Goal: Task Accomplishment & Management: Use online tool/utility

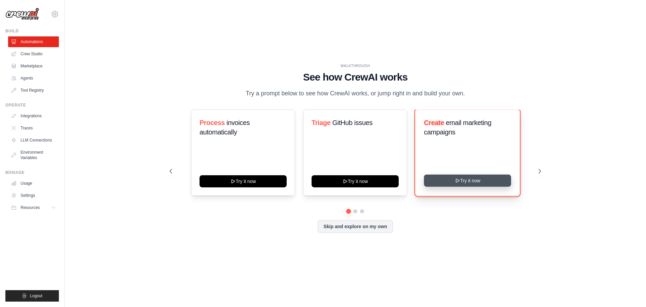
click at [459, 181] on icon at bounding box center [457, 180] width 5 height 5
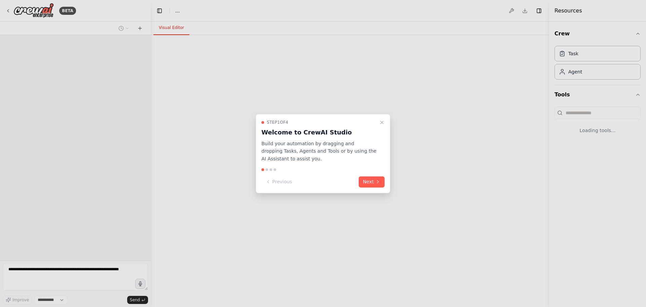
select select "****"
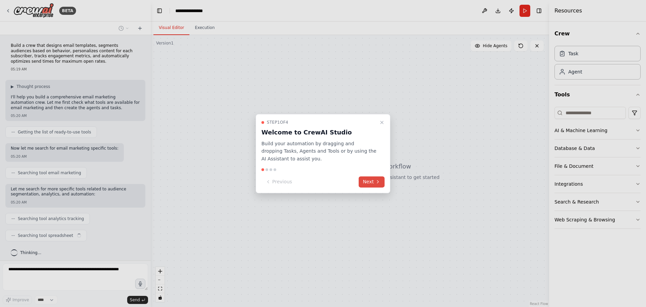
scroll to position [3, 0]
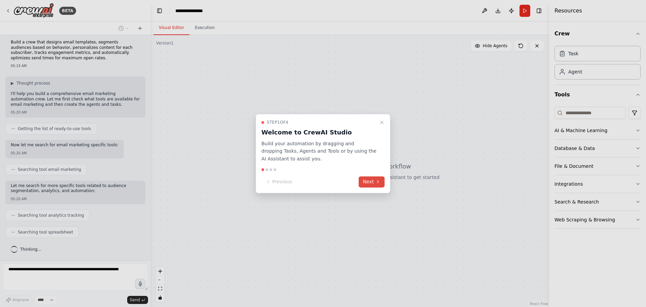
click at [371, 182] on button "Next" at bounding box center [372, 181] width 26 height 11
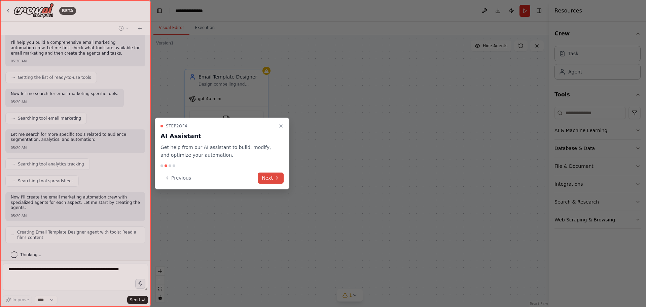
scroll to position [77, 0]
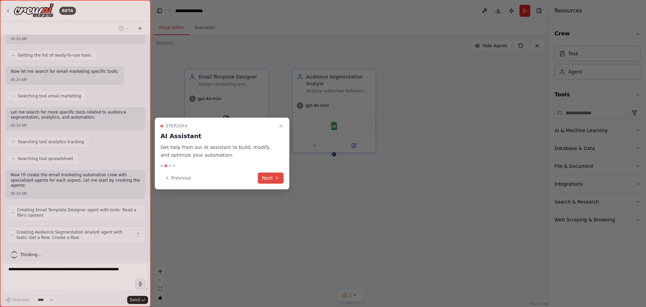
click at [270, 177] on button "Next" at bounding box center [271, 177] width 26 height 11
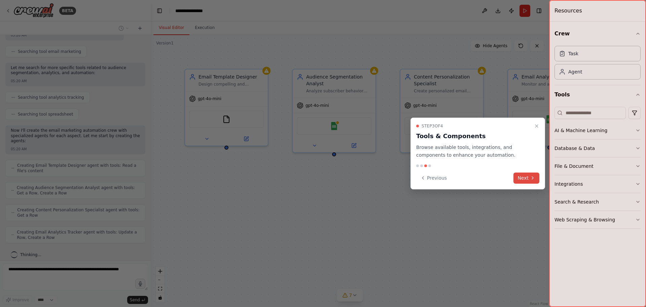
scroll to position [138, 0]
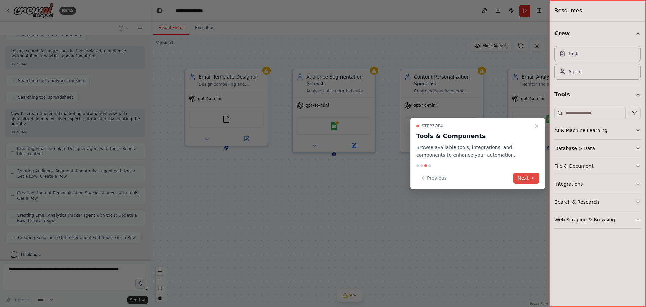
click at [524, 178] on button "Next" at bounding box center [527, 177] width 26 height 11
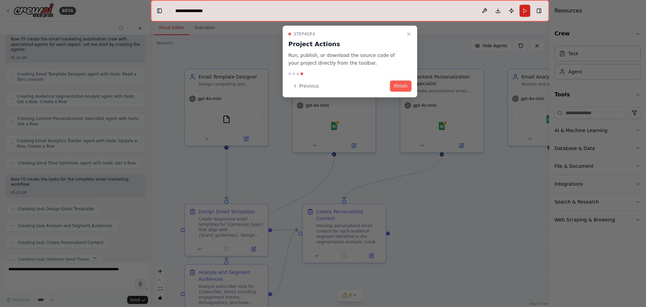
scroll to position [229, 0]
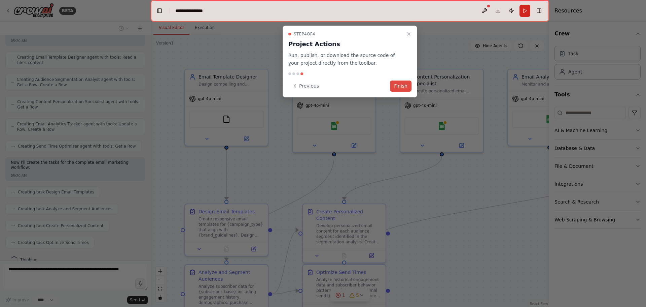
click at [400, 83] on button "Finish" at bounding box center [401, 85] width 22 height 11
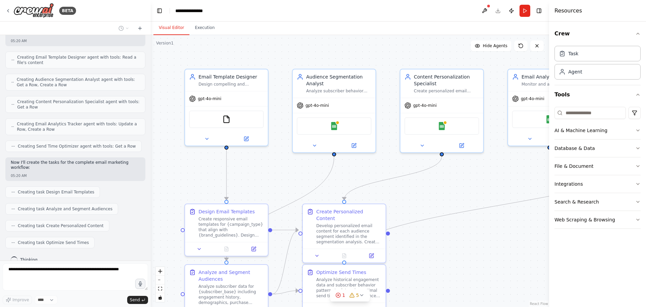
scroll to position [246, 0]
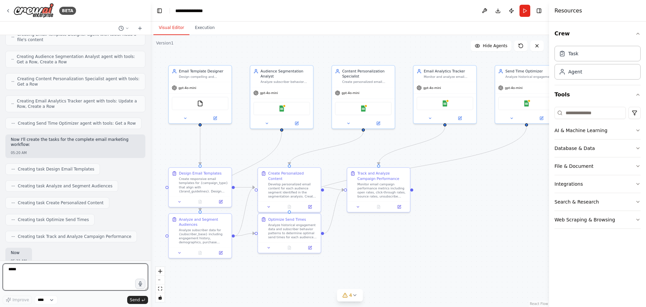
drag, startPoint x: 473, startPoint y: 278, endPoint x: 385, endPoint y: 234, distance: 98.3
click at [385, 234] on div ".deletable-edge-delete-btn { width: 20px; height: 20px; border: 0px solid #ffff…" at bounding box center [350, 171] width 398 height 272
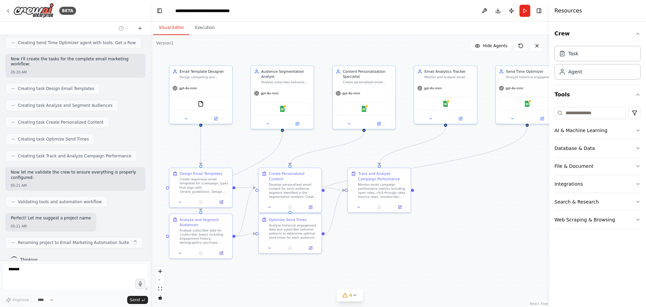
scroll to position [338, 0]
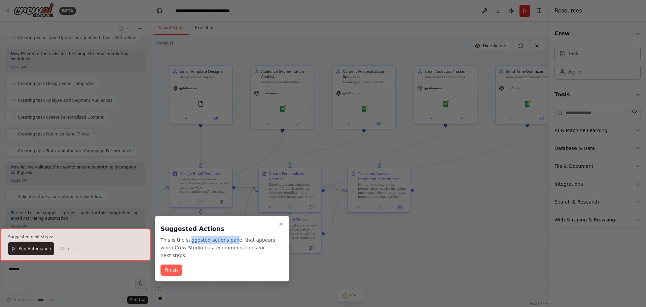
drag, startPoint x: 190, startPoint y: 240, endPoint x: 234, endPoint y: 241, distance: 43.4
click at [229, 241] on p "This is the suggested actions panel that appears when Crew Studio has recommend…" at bounding box center [218, 247] width 115 height 23
click at [165, 264] on button "Finish" at bounding box center [172, 269] width 22 height 11
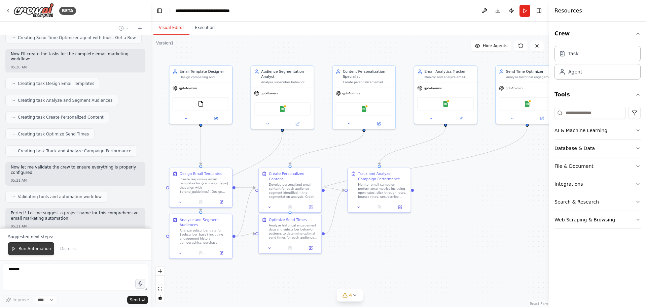
click at [41, 251] on span "Run Automation" at bounding box center [35, 248] width 33 height 5
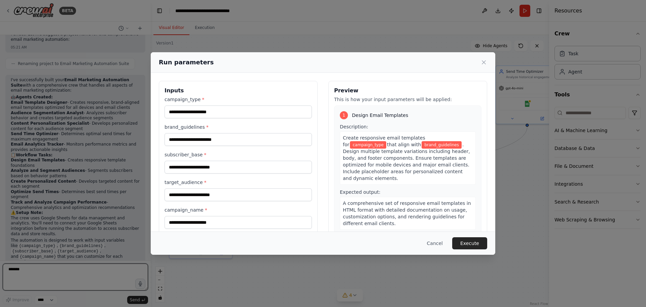
scroll to position [521, 0]
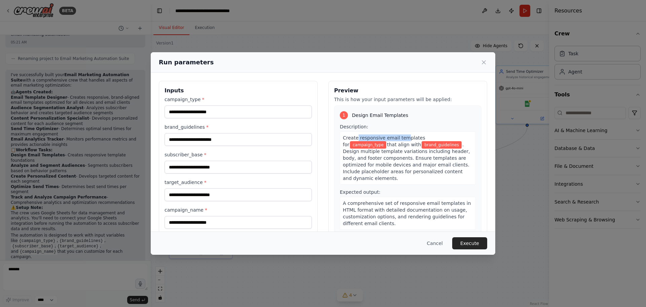
drag, startPoint x: 381, startPoint y: 138, endPoint x: 402, endPoint y: 138, distance: 20.9
click at [399, 139] on span "Create responsive email templates for" at bounding box center [384, 141] width 82 height 12
drag, startPoint x: 410, startPoint y: 138, endPoint x: 421, endPoint y: 138, distance: 10.8
click at [419, 138] on span "Create responsive email templates for" at bounding box center [384, 141] width 82 height 12
click at [215, 110] on input "campaign_type *" at bounding box center [238, 111] width 147 height 13
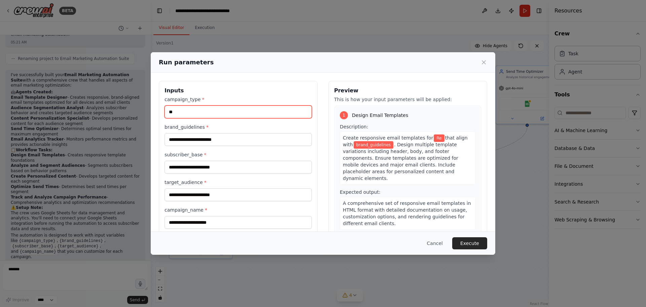
type input "*"
type input "**********"
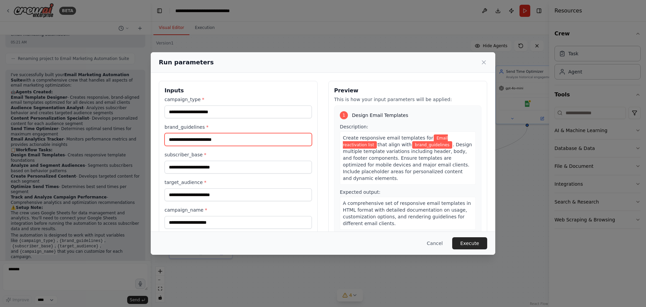
click at [222, 137] on input "brand_guidelines *" at bounding box center [238, 139] width 147 height 13
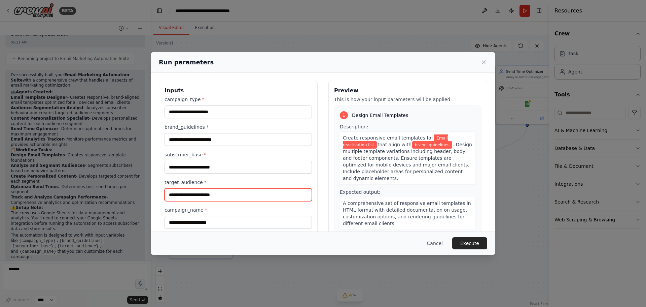
click at [208, 189] on input "target_audience *" at bounding box center [238, 194] width 147 height 13
type input "**********"
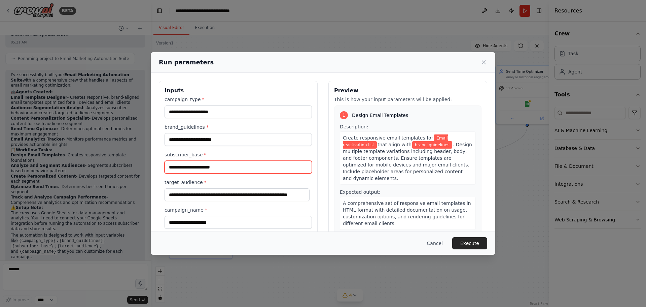
scroll to position [0, 0]
click at [203, 161] on input "subscriber_base *" at bounding box center [238, 167] width 147 height 13
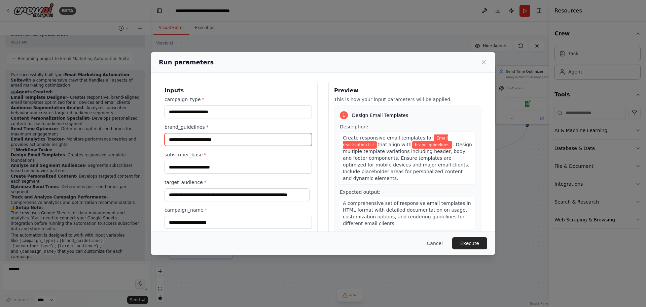
click at [217, 139] on input "brand_guidelines *" at bounding box center [238, 139] width 147 height 13
type input "*"
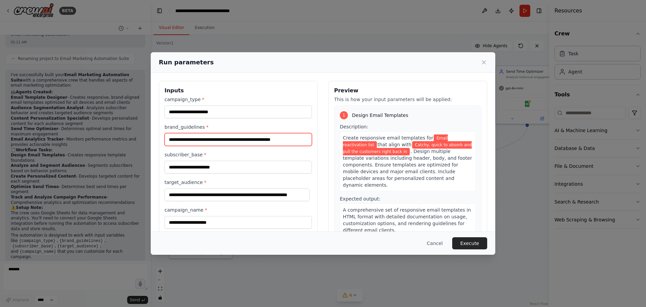
type input "**********"
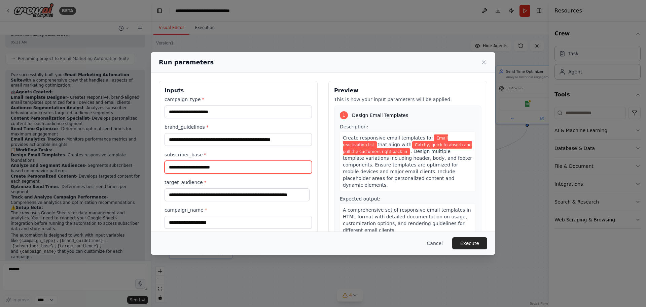
click at [231, 162] on input "subscriber_base *" at bounding box center [238, 167] width 147 height 13
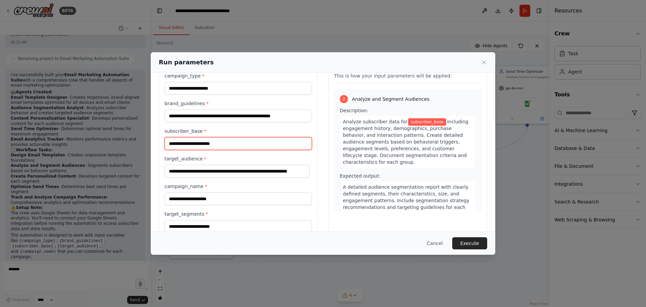
scroll to position [39, 0]
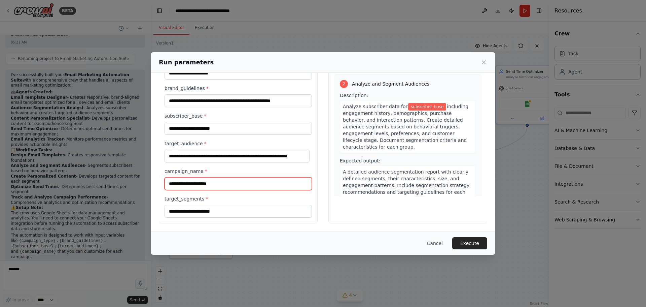
click at [220, 182] on input "campaign_name *" at bounding box center [238, 183] width 147 height 13
type input "**********"
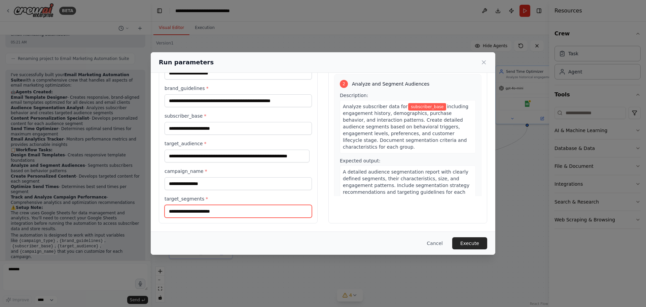
click at [209, 214] on input "target_segments *" at bounding box center [238, 211] width 147 height 13
type input "*"
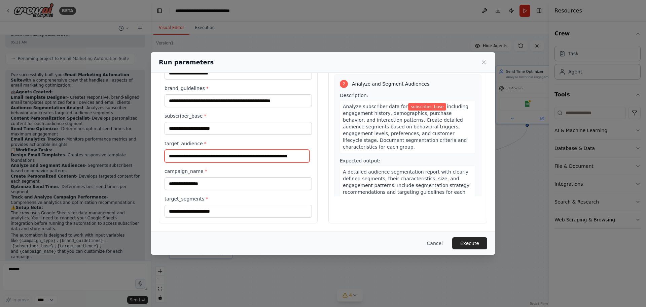
click at [235, 160] on input "**********" at bounding box center [237, 155] width 145 height 13
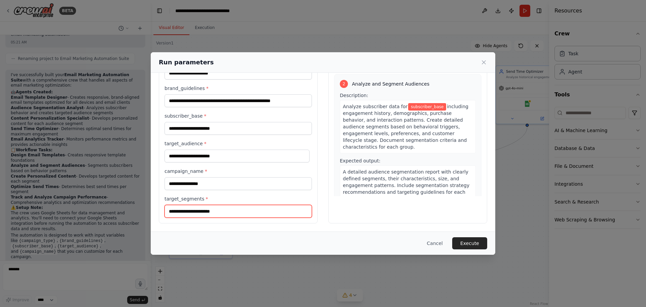
click at [211, 213] on input "target_segments *" at bounding box center [238, 211] width 147 height 13
paste input "**********"
type input "**********"
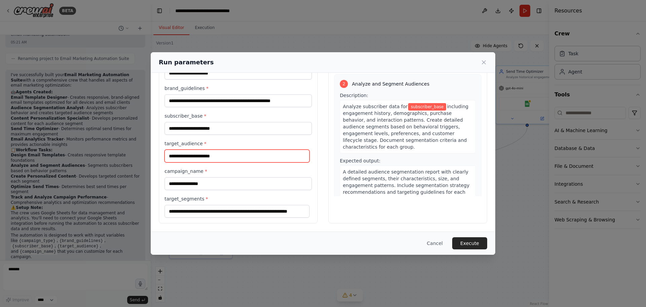
scroll to position [0, 0]
click at [225, 162] on input "target_audience *" at bounding box center [237, 155] width 145 height 13
type input "*"
type input "**********"
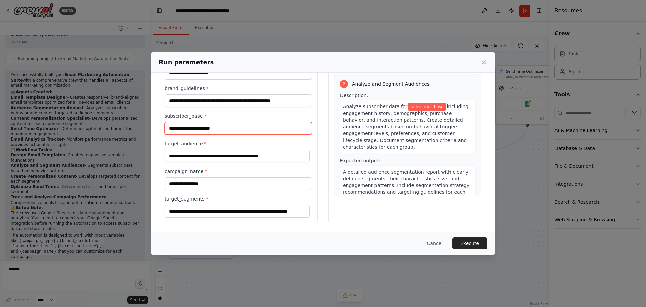
click at [227, 125] on input "subscriber_base *" at bounding box center [238, 128] width 147 height 13
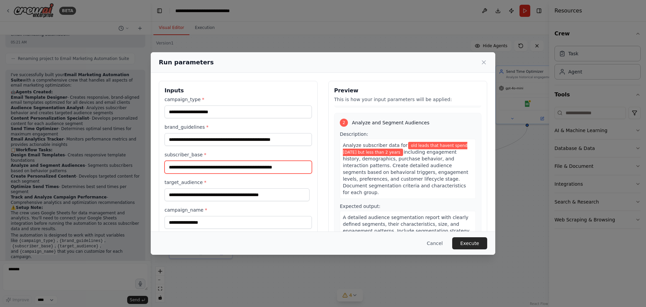
type input "**********"
click at [471, 237] on div "Cancel Execute" at bounding box center [323, 242] width 345 height 23
click at [472, 238] on button "Execute" at bounding box center [469, 243] width 35 height 12
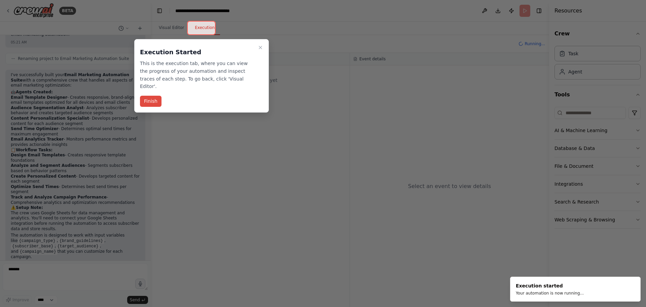
click at [159, 96] on button "Finish" at bounding box center [151, 101] width 22 height 11
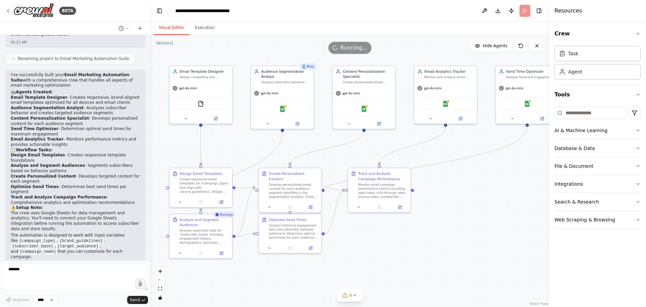
click at [172, 26] on button "Visual Editor" at bounding box center [171, 28] width 36 height 14
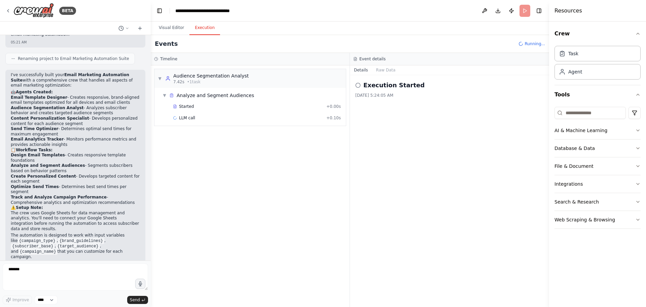
click at [205, 27] on button "Execution" at bounding box center [204, 28] width 31 height 14
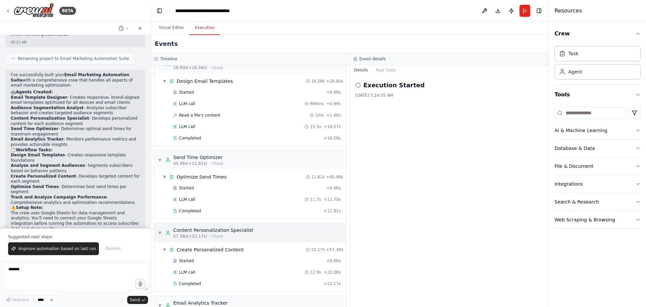
scroll to position [84, 0]
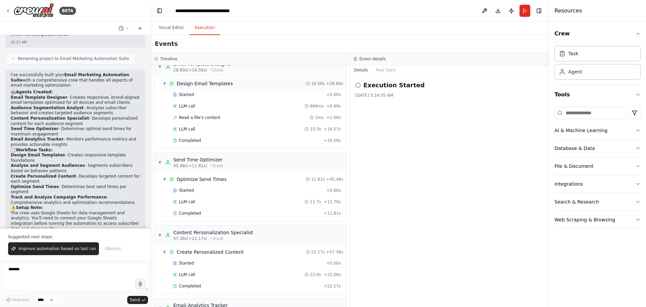
click at [217, 86] on div "Design Email Templates" at bounding box center [205, 83] width 56 height 7
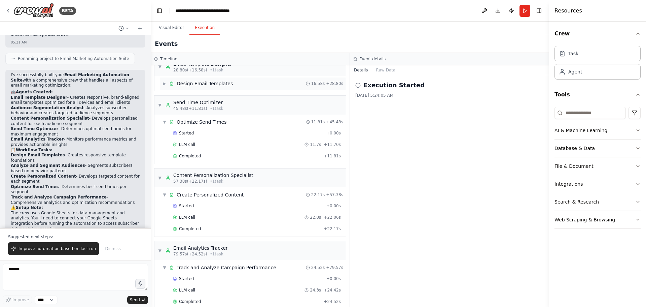
click at [217, 86] on div "Design Email Templates" at bounding box center [205, 83] width 56 height 7
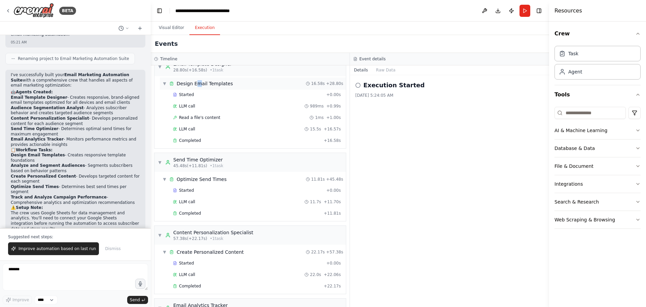
click at [198, 83] on div "Design Email Templates" at bounding box center [205, 83] width 56 height 7
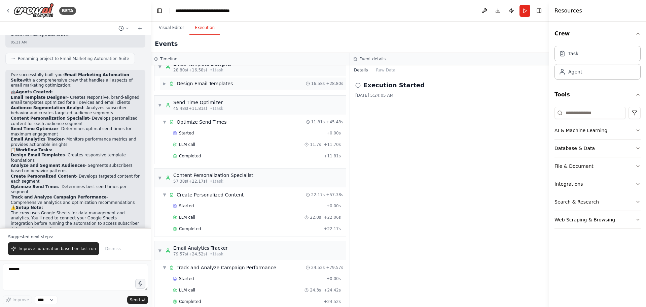
click at [178, 82] on div "Design Email Templates" at bounding box center [205, 83] width 56 height 7
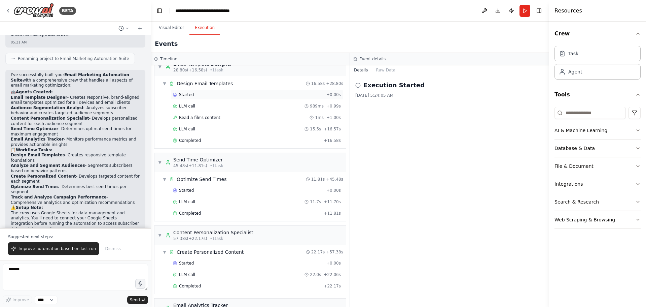
click at [196, 97] on div "Started" at bounding box center [248, 94] width 151 height 5
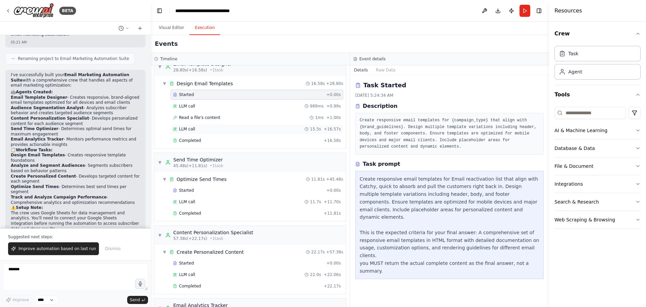
click at [197, 125] on div "LLM call 15.5s + 16.57s" at bounding box center [257, 129] width 173 height 10
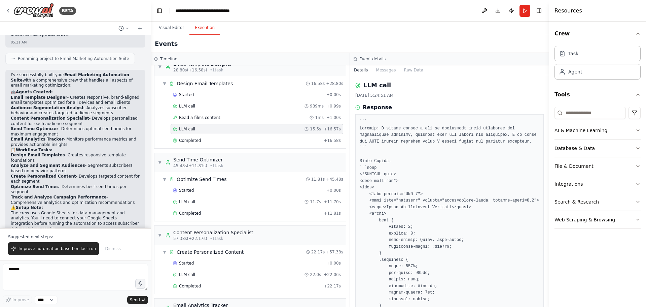
click at [196, 134] on div "Started + 0.00s LLM call 989ms + 0.99s Read a file's content 1ms + 1.00s LLM ca…" at bounding box center [253, 118] width 186 height 57
click at [198, 141] on span "Completed" at bounding box center [190, 140] width 22 height 5
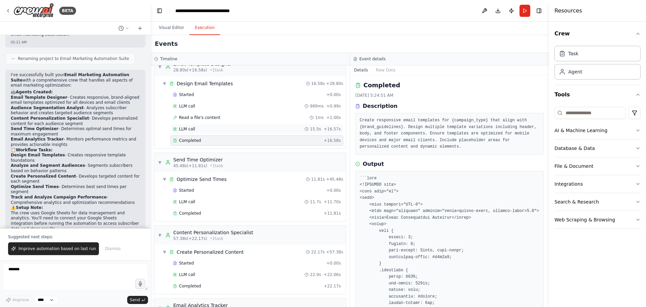
click at [214, 128] on div "LLM call 15.5s + 16.57s" at bounding box center [257, 128] width 168 height 5
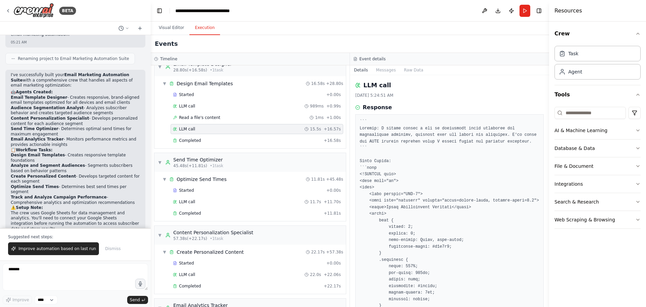
click at [194, 112] on div "Started + 0.00s LLM call 989ms + 0.99s Read a file's content 1ms + 1.00s LLM ca…" at bounding box center [253, 118] width 186 height 57
click at [194, 115] on span "Read a file's content" at bounding box center [199, 117] width 41 height 5
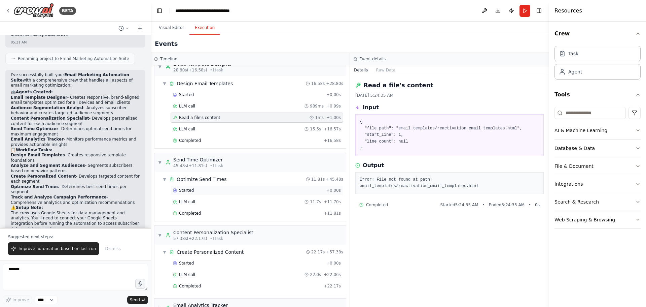
click at [203, 191] on div "Started" at bounding box center [248, 189] width 151 height 5
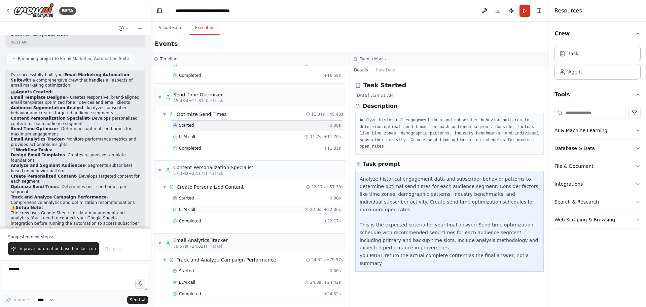
scroll to position [152, 0]
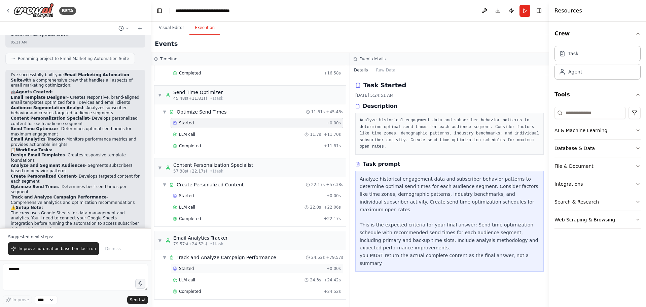
click at [206, 267] on div "Started" at bounding box center [248, 268] width 151 height 5
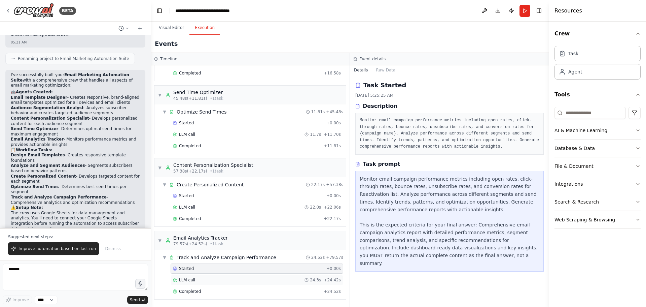
click at [205, 280] on div "LLM call 24.3s + 24.42s" at bounding box center [257, 279] width 168 height 5
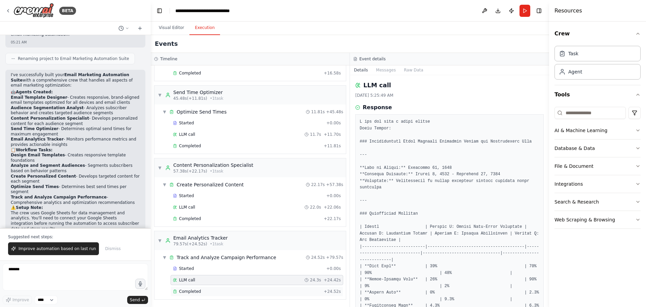
click at [202, 289] on div "Completed" at bounding box center [247, 290] width 148 height 5
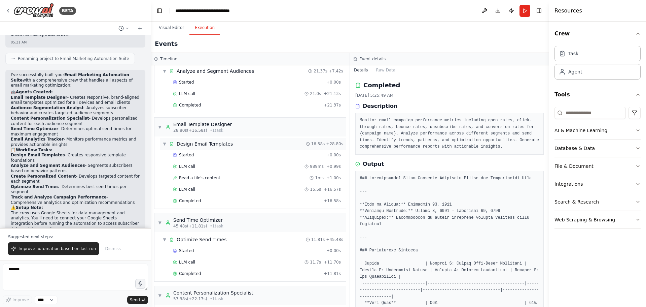
scroll to position [0, 0]
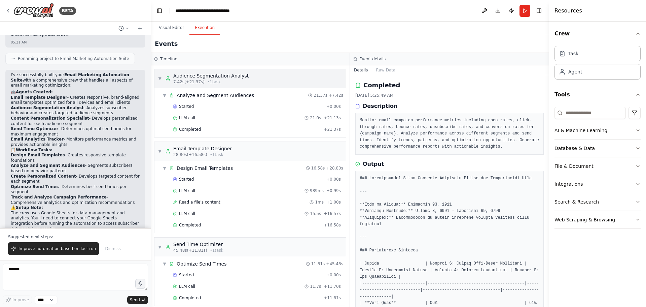
click at [164, 76] on div "▼ Audience Segmentation Analyst 7.42s (+21.37s) • 1 task" at bounding box center [203, 78] width 91 height 12
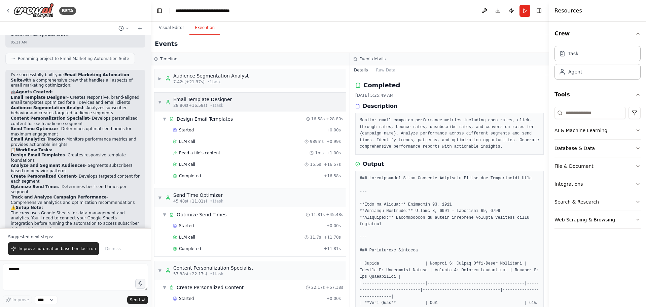
click at [160, 96] on div "▼ Email Template Designer 28.80s (+16.58s) • 1 task" at bounding box center [195, 102] width 74 height 12
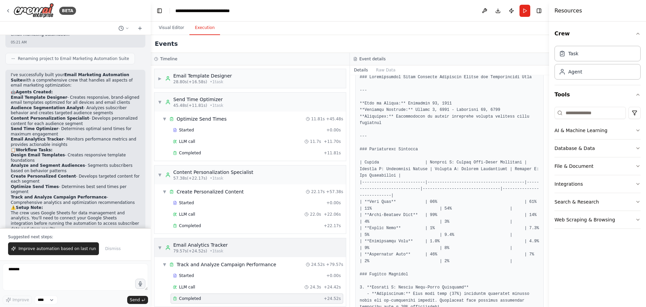
scroll to position [31, 0]
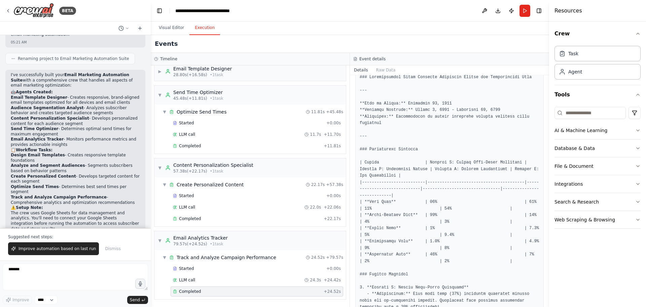
click at [200, 287] on div "Completed + 24.52s" at bounding box center [257, 291] width 173 height 10
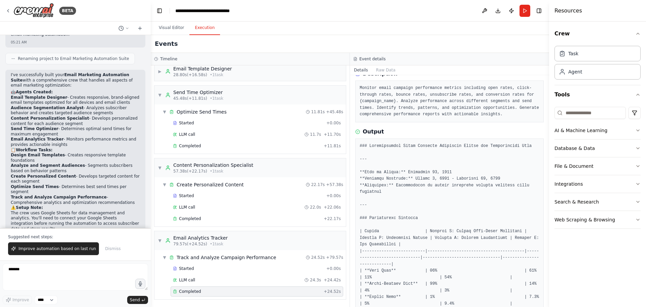
scroll to position [0, 0]
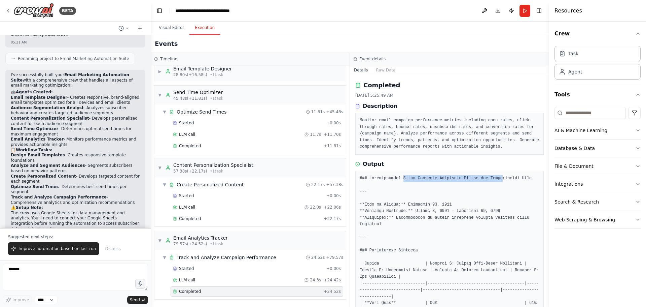
drag, startPoint x: 420, startPoint y: 173, endPoint x: 498, endPoint y: 174, distance: 78.4
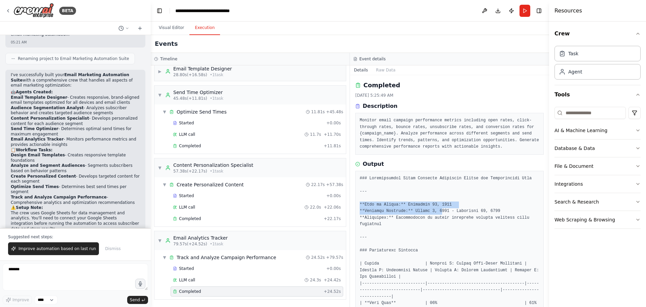
drag, startPoint x: 401, startPoint y: 207, endPoint x: 435, endPoint y: 213, distance: 34.2
click at [435, 213] on div "Completed 9/19/2025, 5:25:49 AM Description Monitor email campaign performance …" at bounding box center [449, 191] width 199 height 232
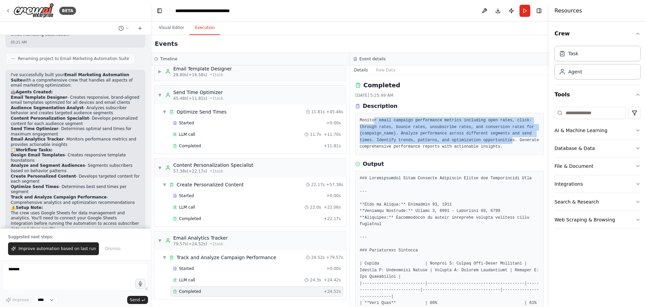
drag, startPoint x: 404, startPoint y: 123, endPoint x: 482, endPoint y: 148, distance: 81.9
click at [485, 143] on pre "Monitor email campaign performance metrics including open rates, click-through …" at bounding box center [450, 133] width 180 height 33
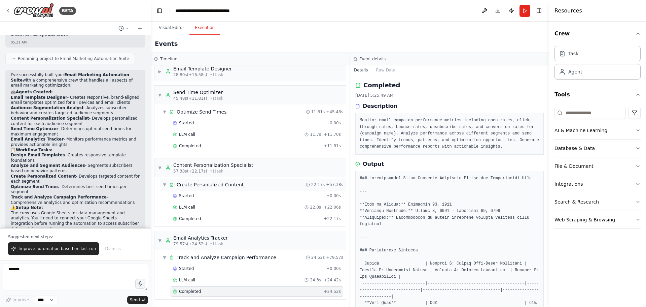
click at [215, 186] on div "Create Personalized Content" at bounding box center [210, 184] width 67 height 7
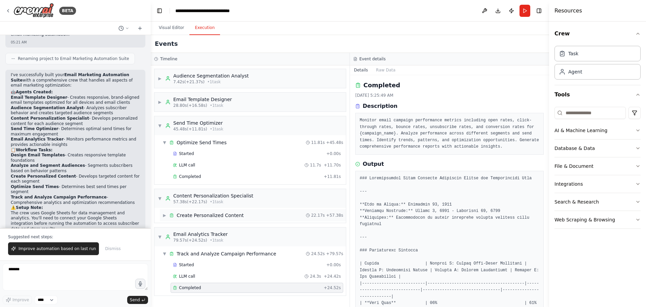
click at [222, 216] on div "Create Personalized Content" at bounding box center [210, 215] width 67 height 7
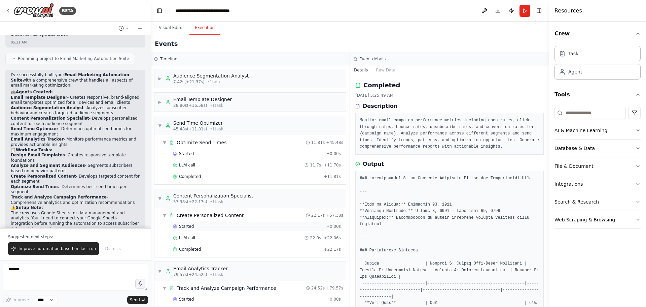
click at [213, 229] on div "Started" at bounding box center [248, 225] width 151 height 5
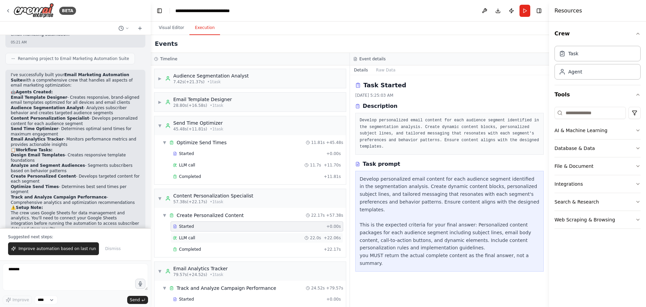
click at [212, 236] on div "LLM call 22.0s + 22.06s" at bounding box center [257, 237] width 168 height 5
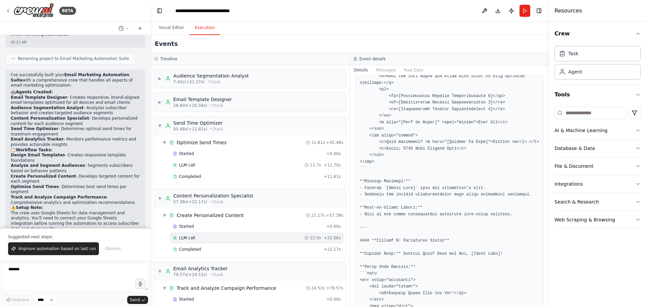
scroll to position [202, 0]
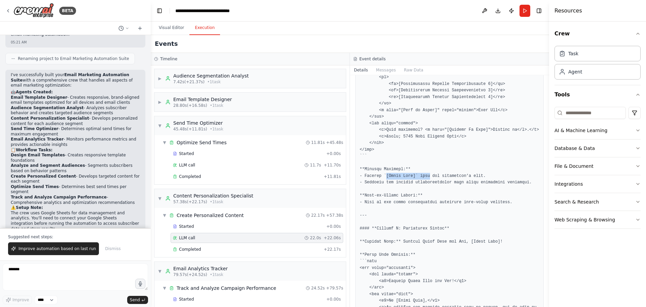
drag, startPoint x: 387, startPoint y: 174, endPoint x: 427, endPoint y: 174, distance: 40.0
drag, startPoint x: 446, startPoint y: 175, endPoint x: 464, endPoint y: 175, distance: 18.2
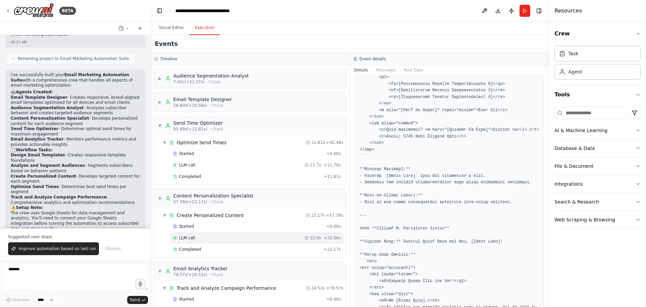
drag, startPoint x: 381, startPoint y: 182, endPoint x: 442, endPoint y: 184, distance: 60.9
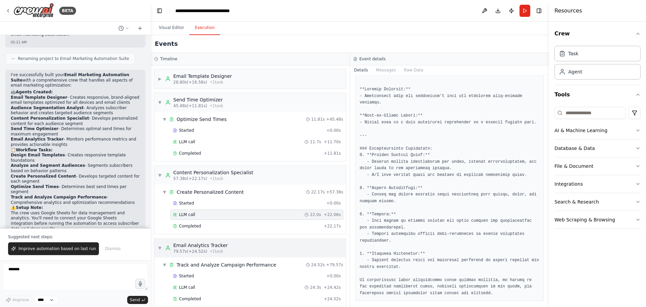
scroll to position [31, 0]
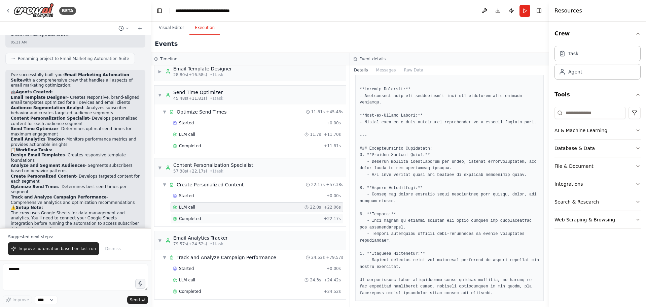
click at [225, 216] on div "Completed" at bounding box center [247, 218] width 148 height 5
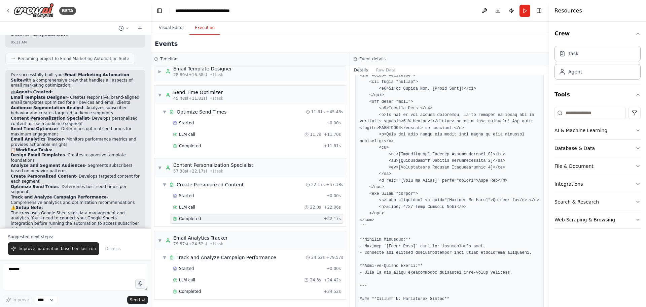
scroll to position [303, 0]
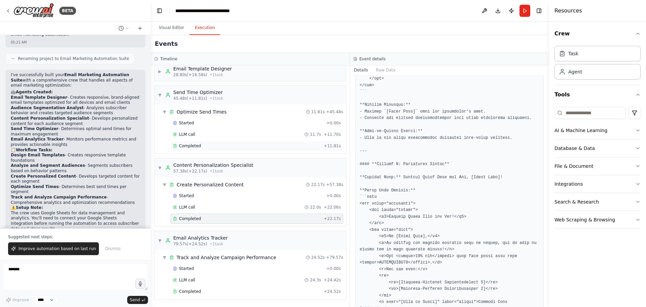
click at [226, 143] on div "Completed + 11.81s" at bounding box center [257, 146] width 173 height 10
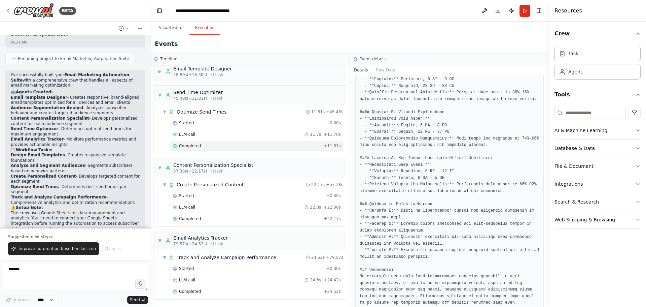
scroll to position [336, 0]
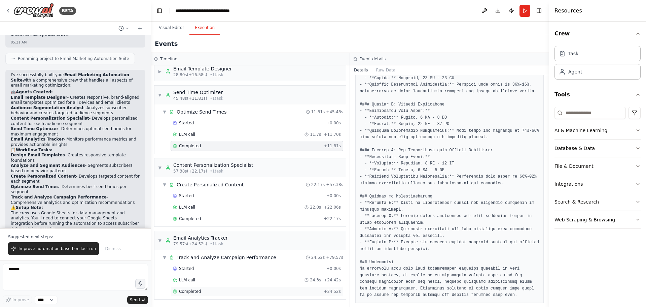
click at [223, 290] on div "Completed" at bounding box center [247, 290] width 148 height 5
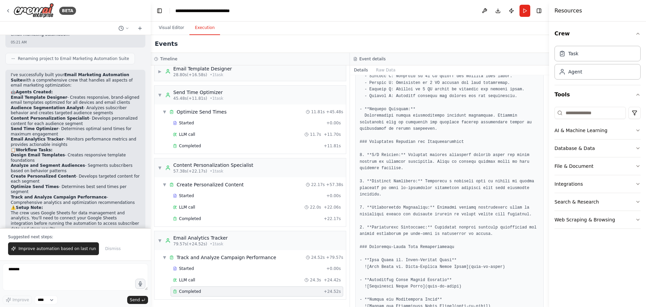
scroll to position [691, 0]
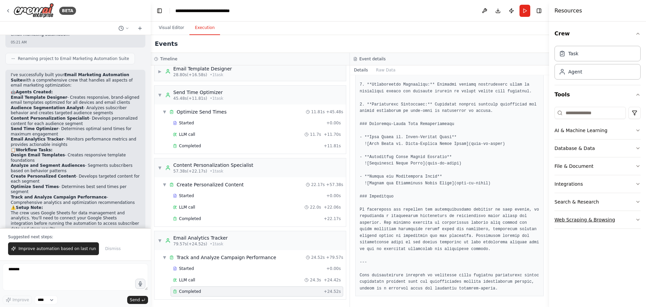
click at [631, 222] on button "Web Scraping & Browsing" at bounding box center [598, 219] width 86 height 17
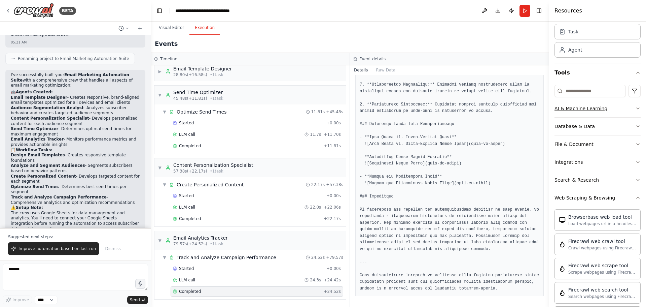
scroll to position [0, 0]
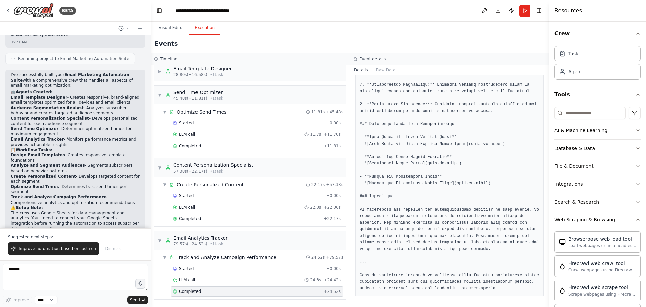
click at [623, 222] on button "Web Scraping & Browsing" at bounding box center [598, 219] width 86 height 17
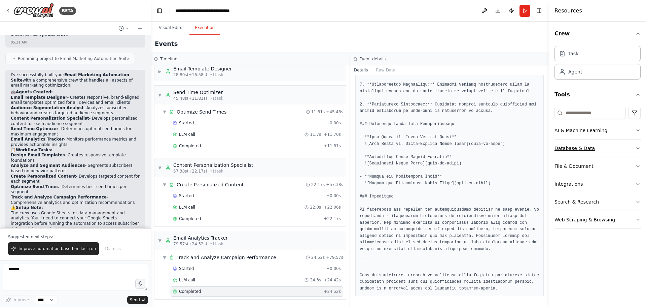
click at [607, 152] on button "Database & Data" at bounding box center [598, 147] width 86 height 17
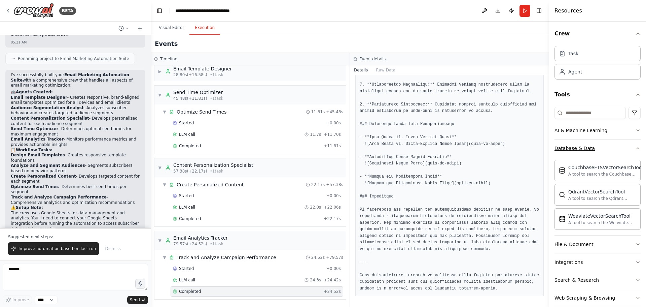
click at [611, 152] on button "Database & Data" at bounding box center [598, 147] width 86 height 17
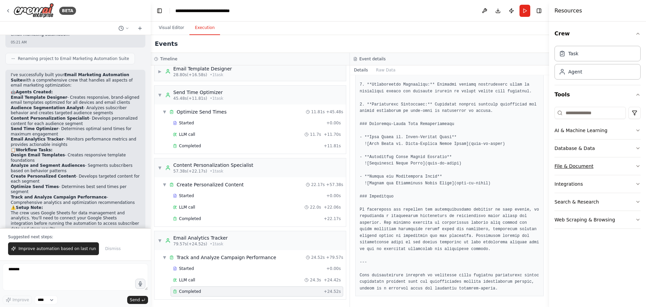
click at [609, 169] on button "File & Document" at bounding box center [598, 165] width 86 height 17
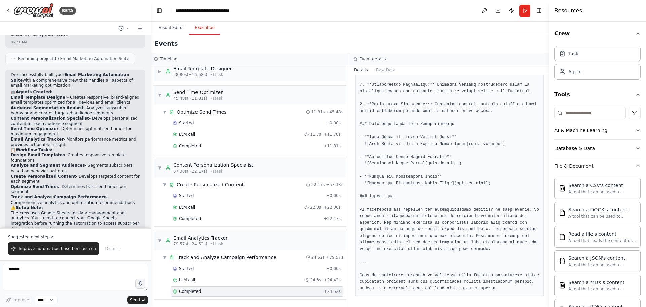
click at [613, 166] on button "File & Document" at bounding box center [598, 165] width 86 height 17
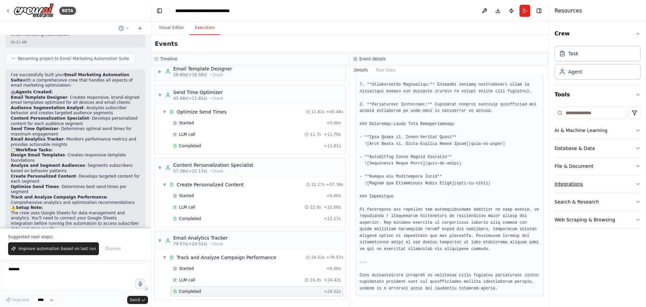
click at [612, 187] on button "Integrations" at bounding box center [598, 183] width 86 height 17
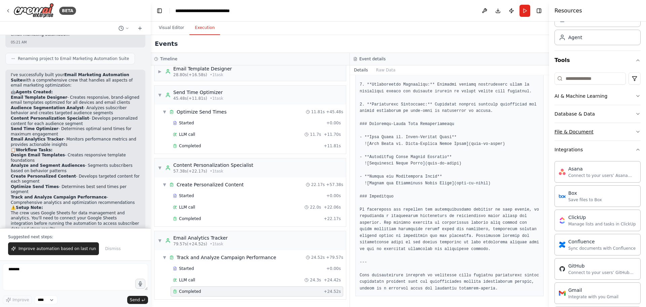
scroll to position [34, 0]
click at [617, 158] on button "Integrations" at bounding box center [598, 149] width 86 height 17
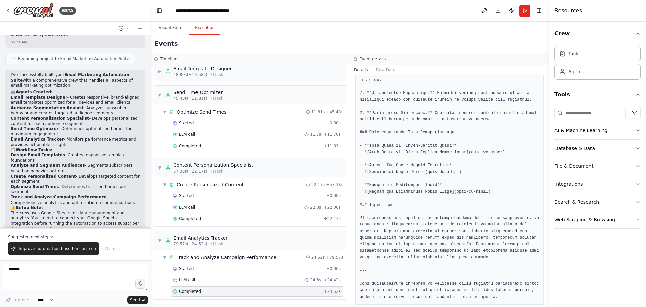
scroll to position [657, 0]
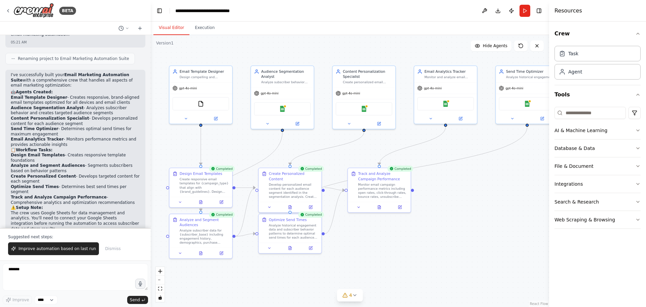
click at [178, 27] on button "Visual Editor" at bounding box center [171, 28] width 36 height 14
click at [197, 39] on div ".deletable-edge-delete-btn { width: 20px; height: 20px; border: 0px solid #ffff…" at bounding box center [350, 171] width 398 height 272
click at [202, 32] on button "Execution" at bounding box center [204, 28] width 31 height 14
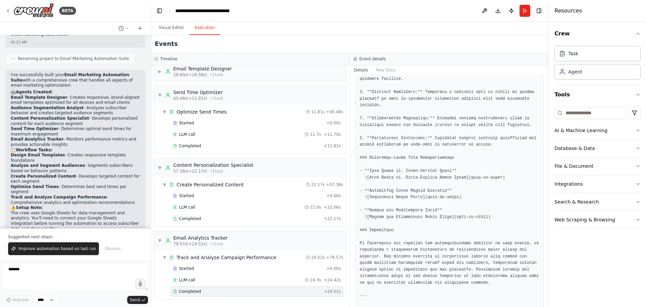
click at [68, 250] on span "Improve automation based on last run" at bounding box center [57, 248] width 77 height 5
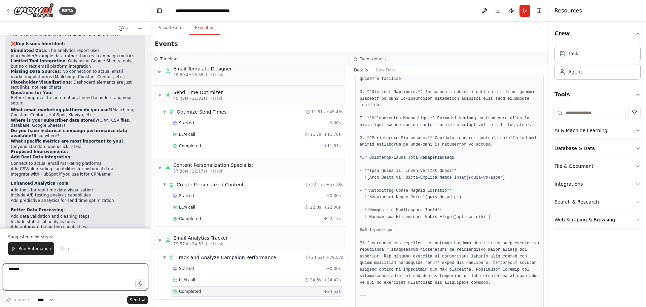
scroll to position [921, 0]
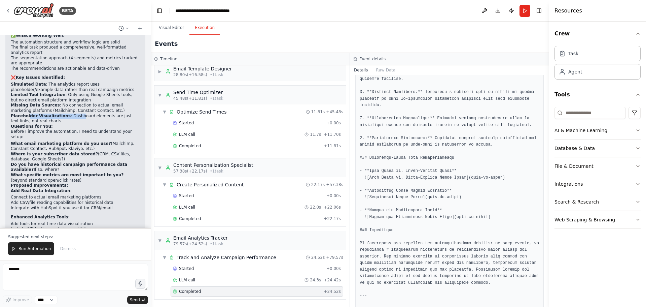
drag, startPoint x: 27, startPoint y: 84, endPoint x: 74, endPoint y: 85, distance: 46.8
click at [74, 113] on li "Placeholder Visualizations : Dashboard elements are just text links, not real c…" at bounding box center [75, 118] width 129 height 10
click at [43, 103] on li "Missing Data Sources : No connection to actual email marketing platforms (Mailc…" at bounding box center [75, 108] width 129 height 10
drag, startPoint x: 56, startPoint y: 74, endPoint x: 80, endPoint y: 73, distance: 23.9
click at [80, 103] on li "Missing Data Sources : No connection to actual email marketing platforms (Mailc…" at bounding box center [75, 108] width 129 height 10
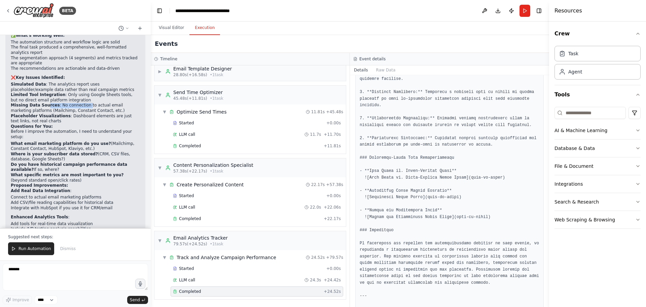
click at [80, 103] on li "Missing Data Sources : No connection to actual email marketing platforms (Mailc…" at bounding box center [75, 108] width 129 height 10
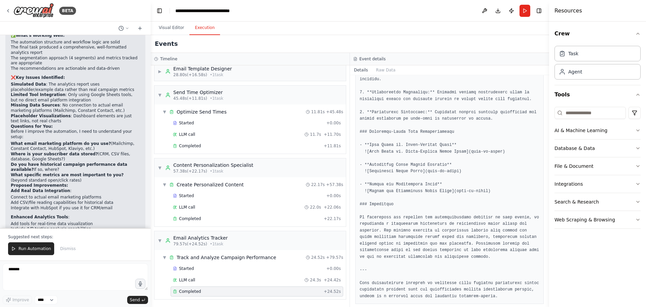
scroll to position [691, 0]
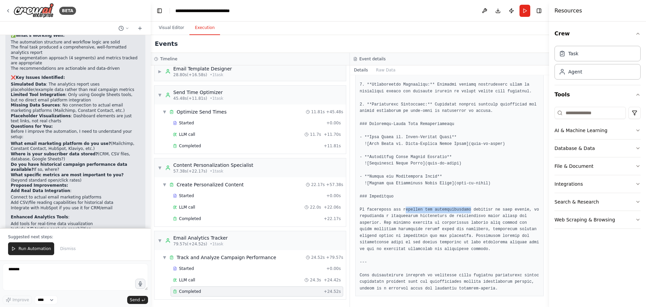
drag, startPoint x: 425, startPoint y: 207, endPoint x: 465, endPoint y: 207, distance: 40.1
drag, startPoint x: 487, startPoint y: 209, endPoint x: 503, endPoint y: 209, distance: 16.5
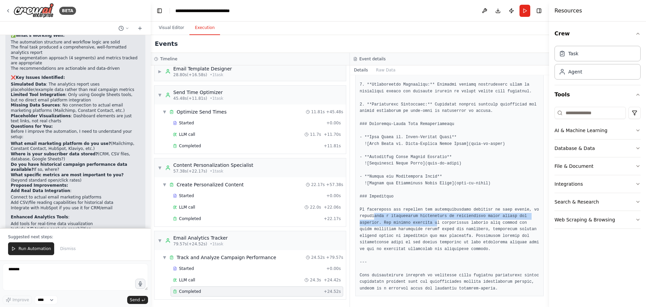
drag, startPoint x: 373, startPoint y: 218, endPoint x: 430, endPoint y: 219, distance: 56.9
drag, startPoint x: 454, startPoint y: 217, endPoint x: 490, endPoint y: 217, distance: 35.7
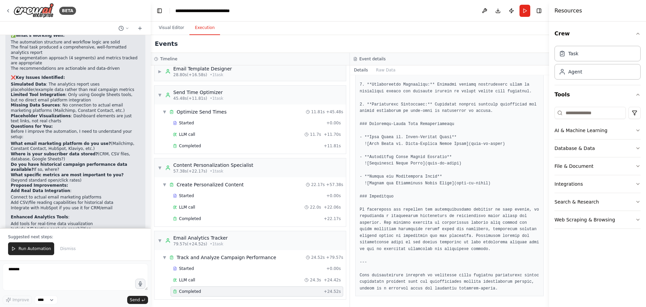
drag, startPoint x: 361, startPoint y: 224, endPoint x: 408, endPoint y: 223, distance: 46.8
drag, startPoint x: 408, startPoint y: 223, endPoint x: 450, endPoint y: 222, distance: 41.8
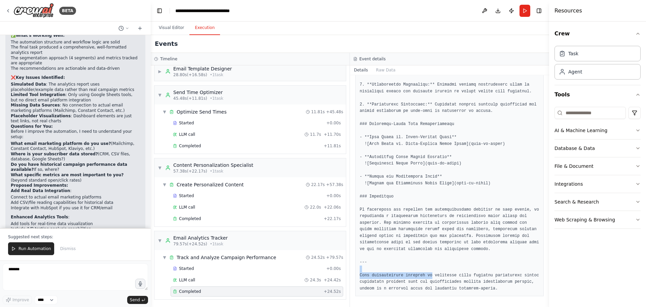
drag, startPoint x: 457, startPoint y: 271, endPoint x: 480, endPoint y: 271, distance: 23.6
drag, startPoint x: 480, startPoint y: 271, endPoint x: 472, endPoint y: 276, distance: 9.4
drag, startPoint x: 459, startPoint y: 278, endPoint x: 499, endPoint y: 273, distance: 41.0
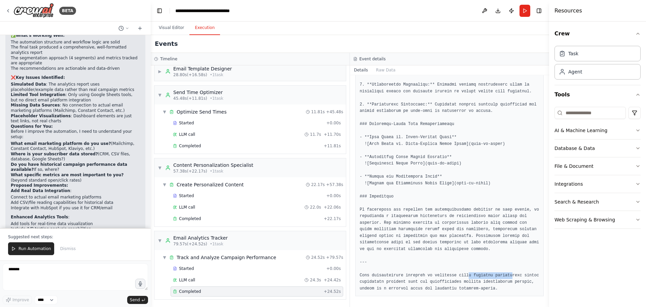
drag, startPoint x: 447, startPoint y: 273, endPoint x: 477, endPoint y: 271, distance: 30.0
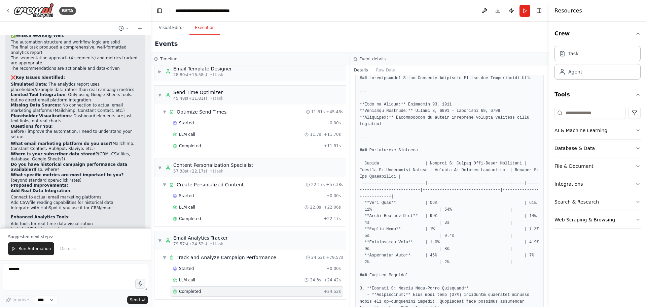
scroll to position [101, 0]
drag, startPoint x: 368, startPoint y: 212, endPoint x: 413, endPoint y: 215, distance: 44.9
drag, startPoint x: 383, startPoint y: 230, endPoint x: 412, endPoint y: 231, distance: 29.6
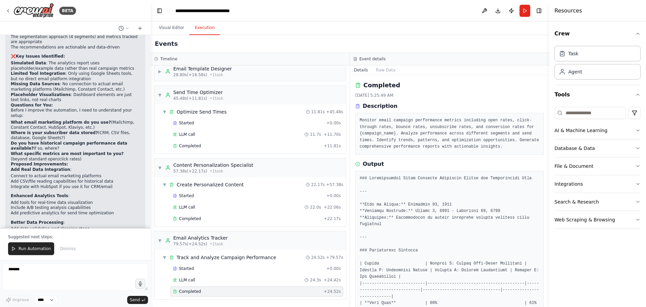
scroll to position [954, 0]
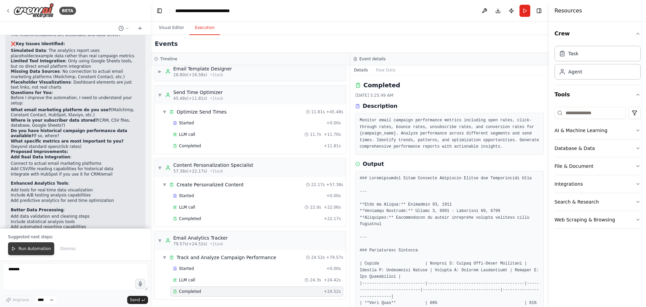
click at [40, 248] on span "Run Automation" at bounding box center [35, 248] width 33 height 5
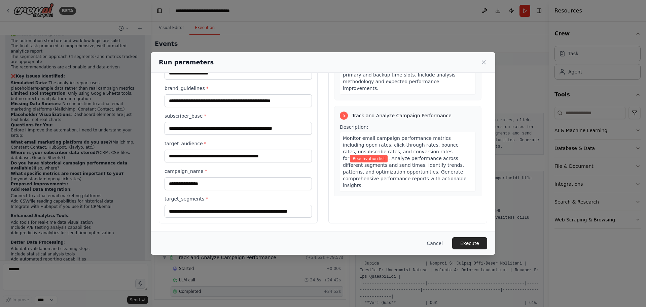
scroll to position [542, 0]
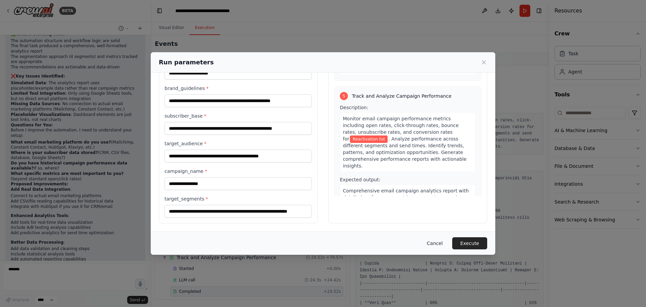
click at [438, 240] on button "Cancel" at bounding box center [435, 243] width 27 height 12
